Goal: Task Accomplishment & Management: Use online tool/utility

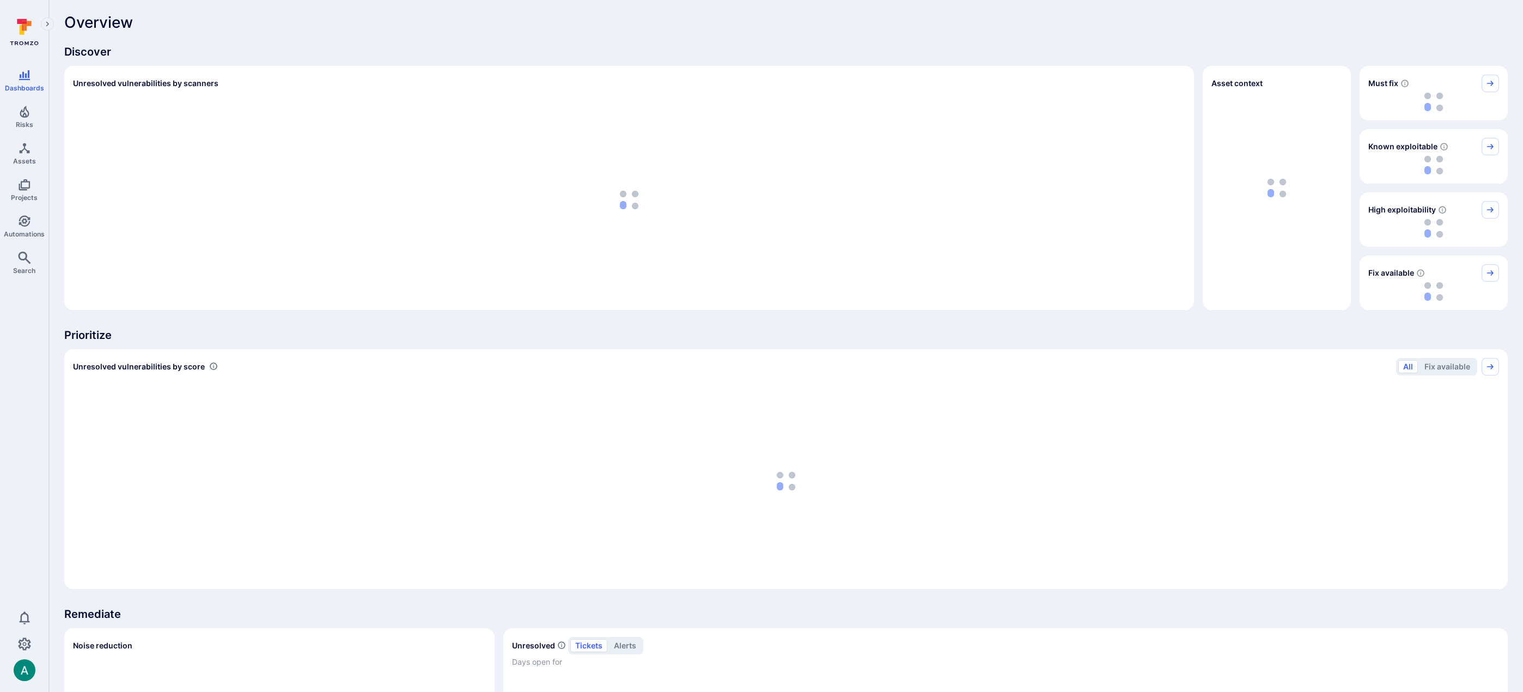
scroll to position [2, 0]
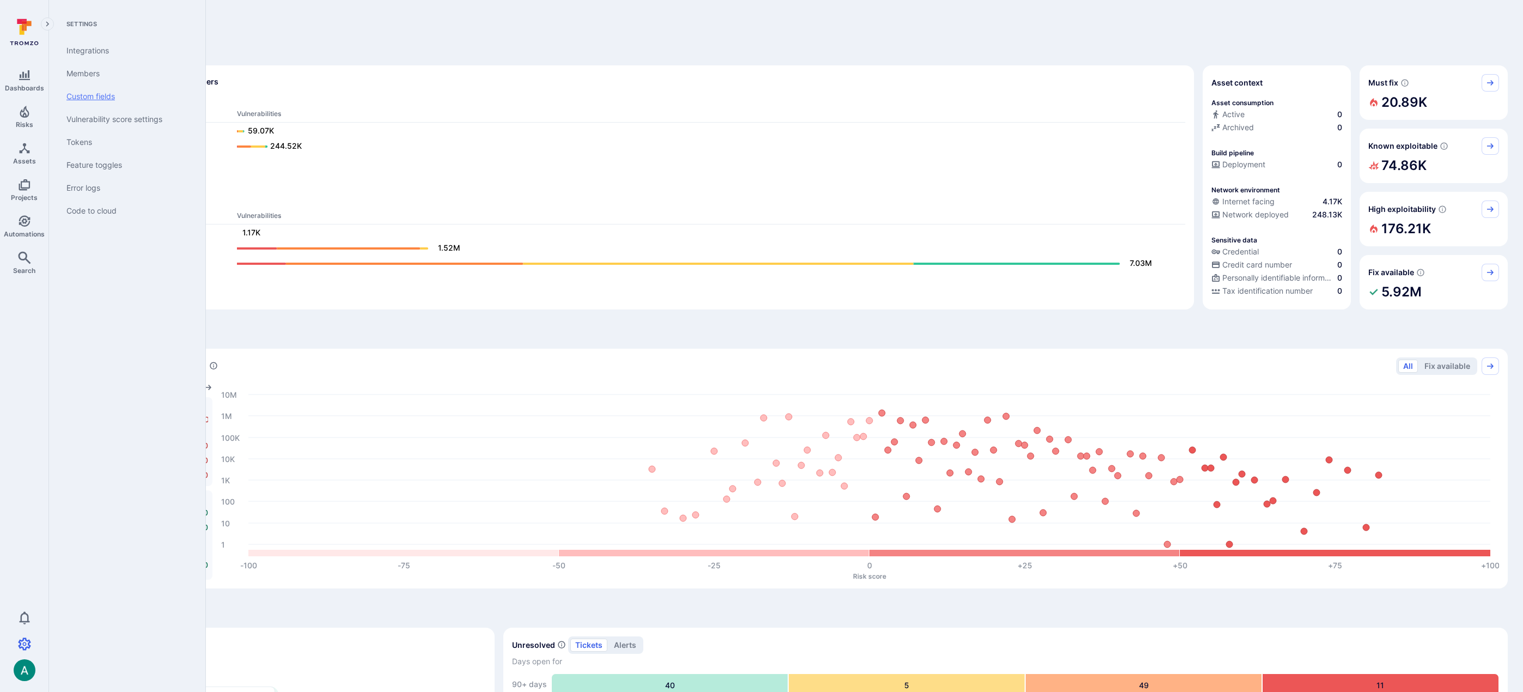
click at [93, 94] on link "Custom fields" at bounding box center [125, 96] width 135 height 23
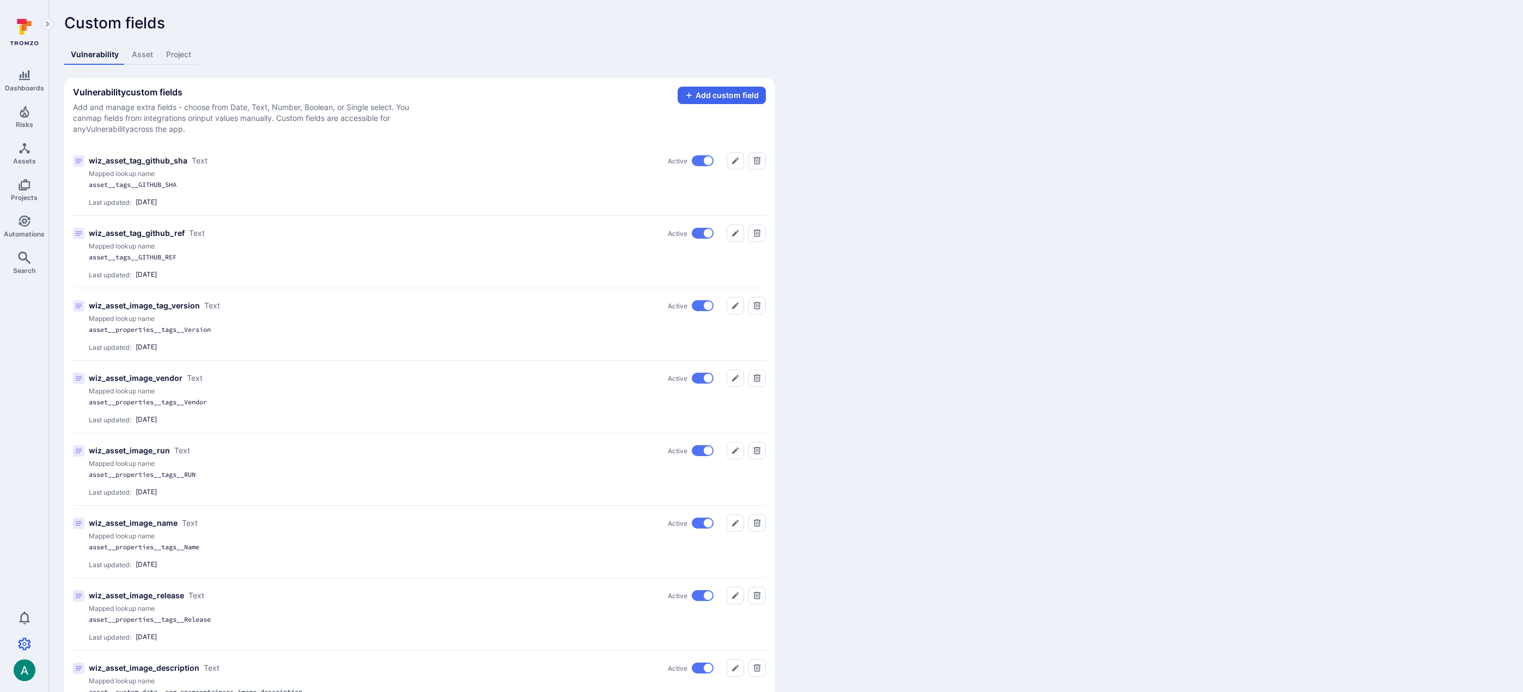
scroll to position [2, 0]
drag, startPoint x: 89, startPoint y: 185, endPoint x: 217, endPoint y: 187, distance: 127.5
click at [217, 187] on div "asset__tags__GITHUB_SHA" at bounding box center [279, 184] width 381 height 9
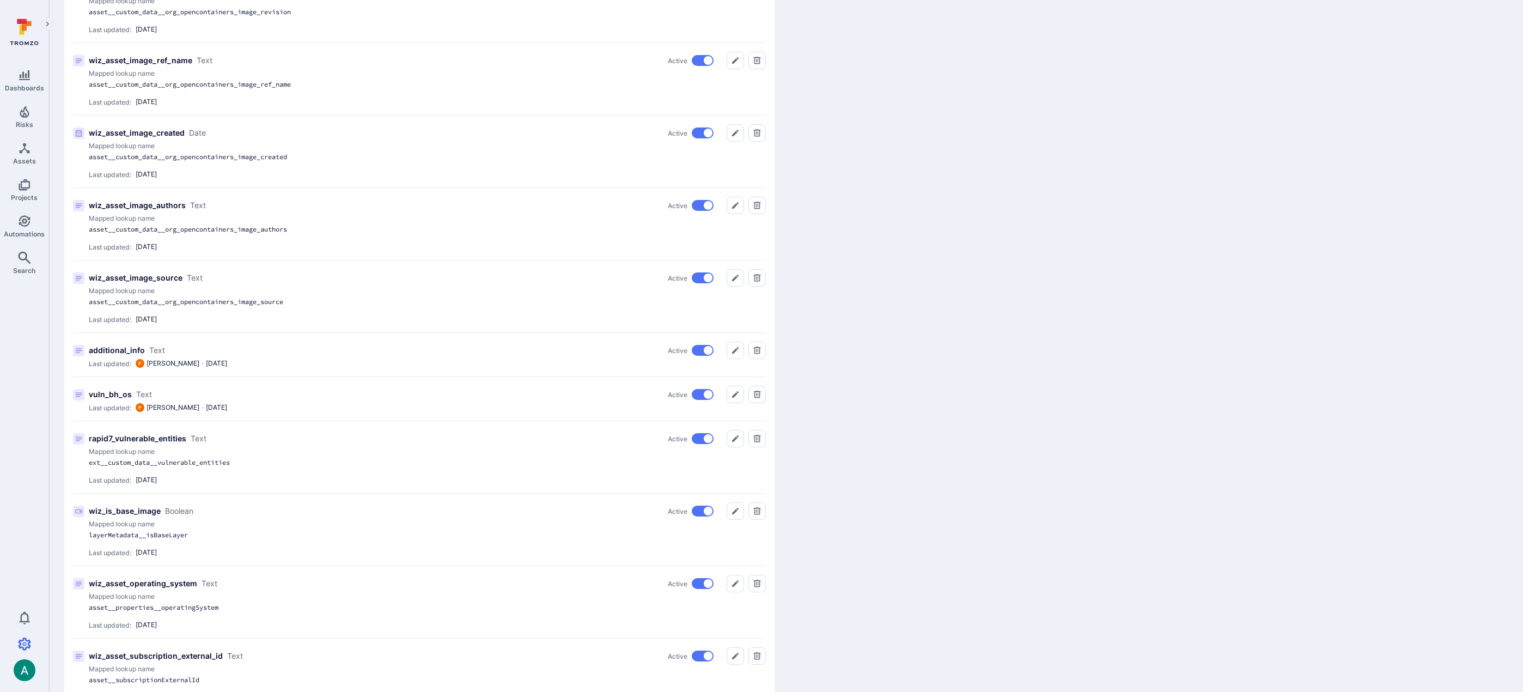
scroll to position [795, 0]
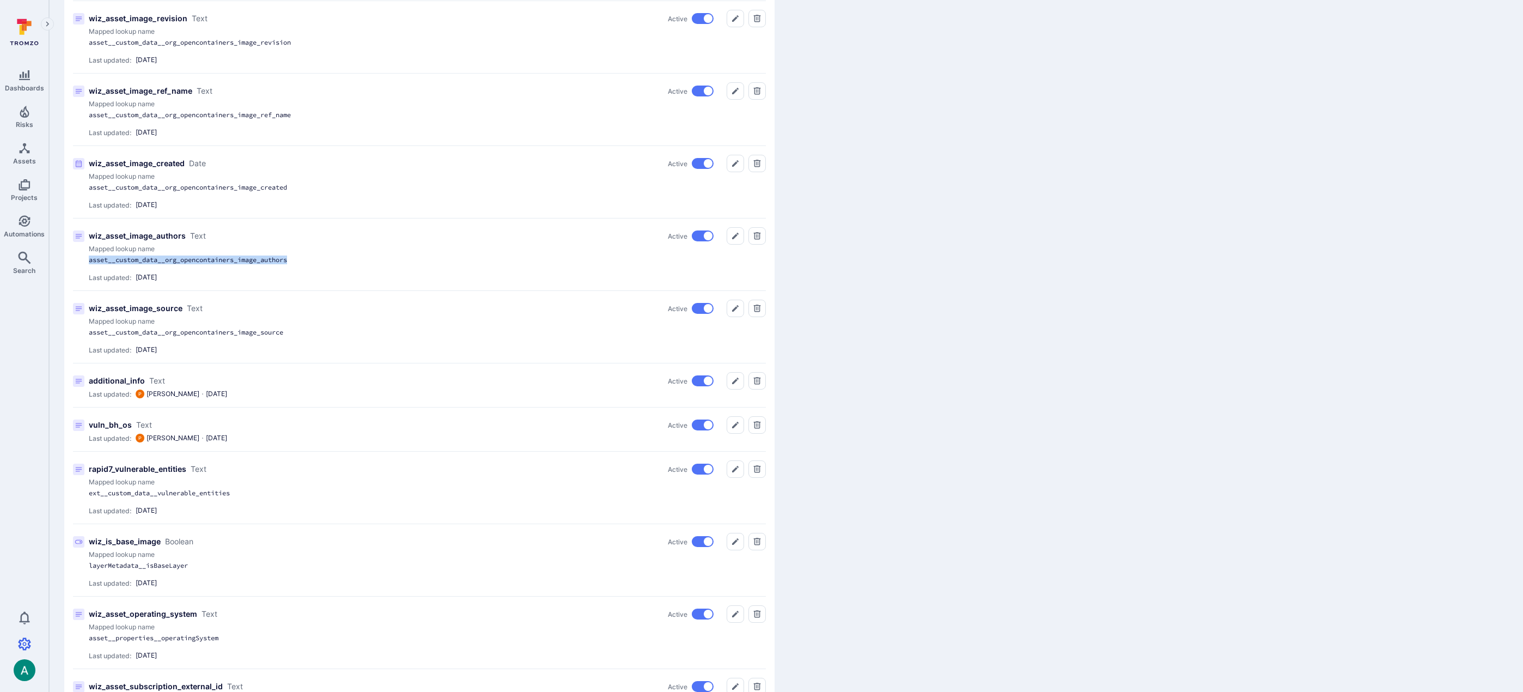
drag, startPoint x: 88, startPoint y: 260, endPoint x: 307, endPoint y: 260, distance: 219.0
click at [307, 260] on div "asset__custom_data__org_opencontainers_image_authors" at bounding box center [279, 260] width 381 height 9
copy div "asset__custom_data__org_opencontainers_image_authors"
drag, startPoint x: 89, startPoint y: 235, endPoint x: 185, endPoint y: 236, distance: 95.9
click at [185, 236] on div "wiz_asset_image_authors Text" at bounding box center [147, 235] width 117 height 11
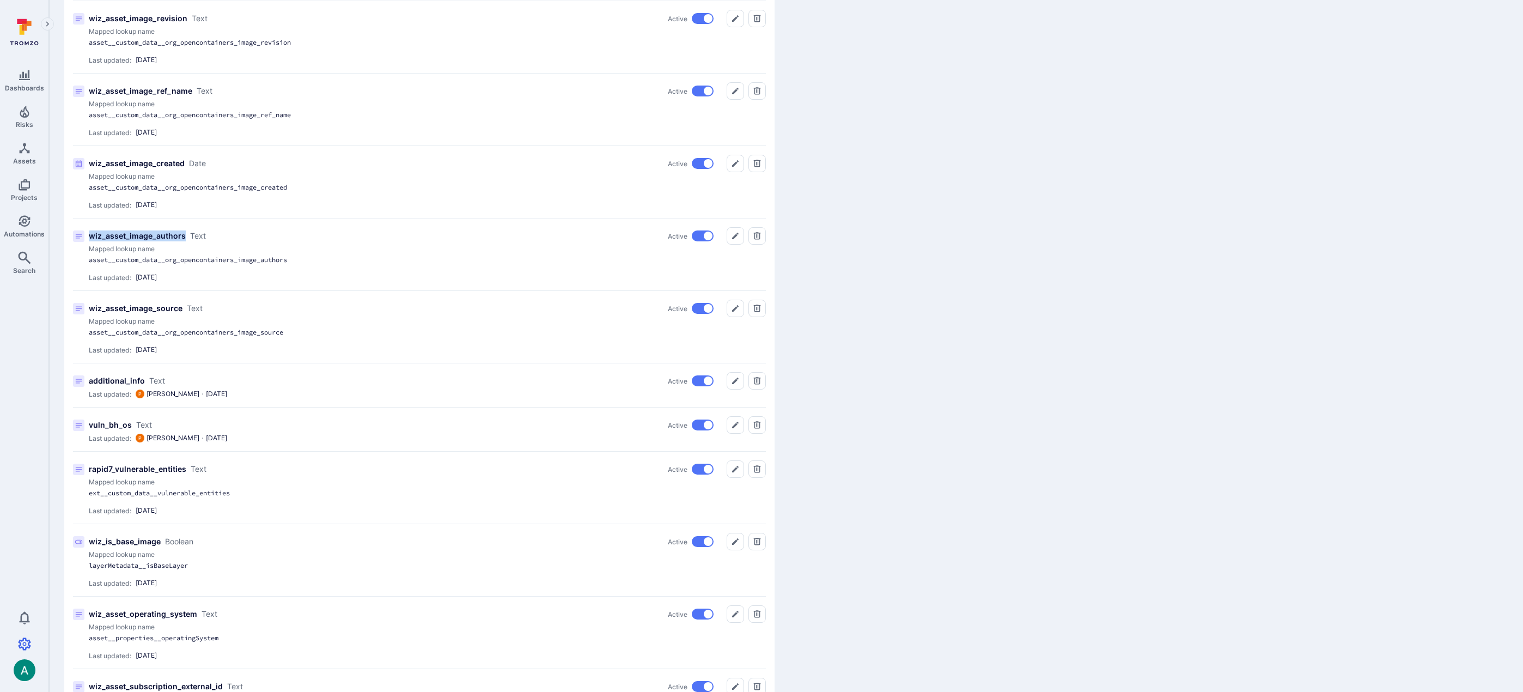
copy p "wiz_asset_image_authors"
drag, startPoint x: 1019, startPoint y: 504, endPoint x: 965, endPoint y: 515, distance: 55.7
